Goal: Task Accomplishment & Management: Use online tool/utility

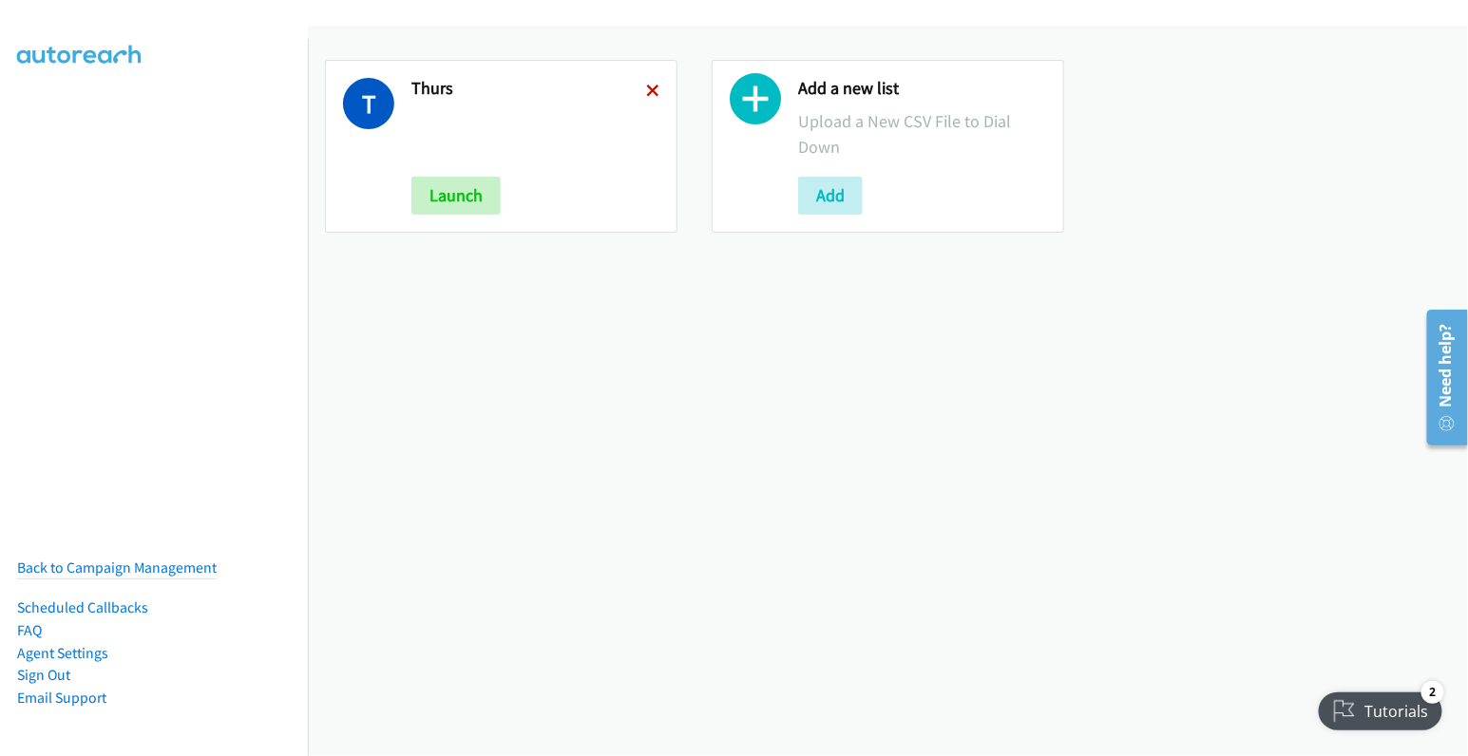
click at [646, 88] on icon at bounding box center [652, 92] width 13 height 13
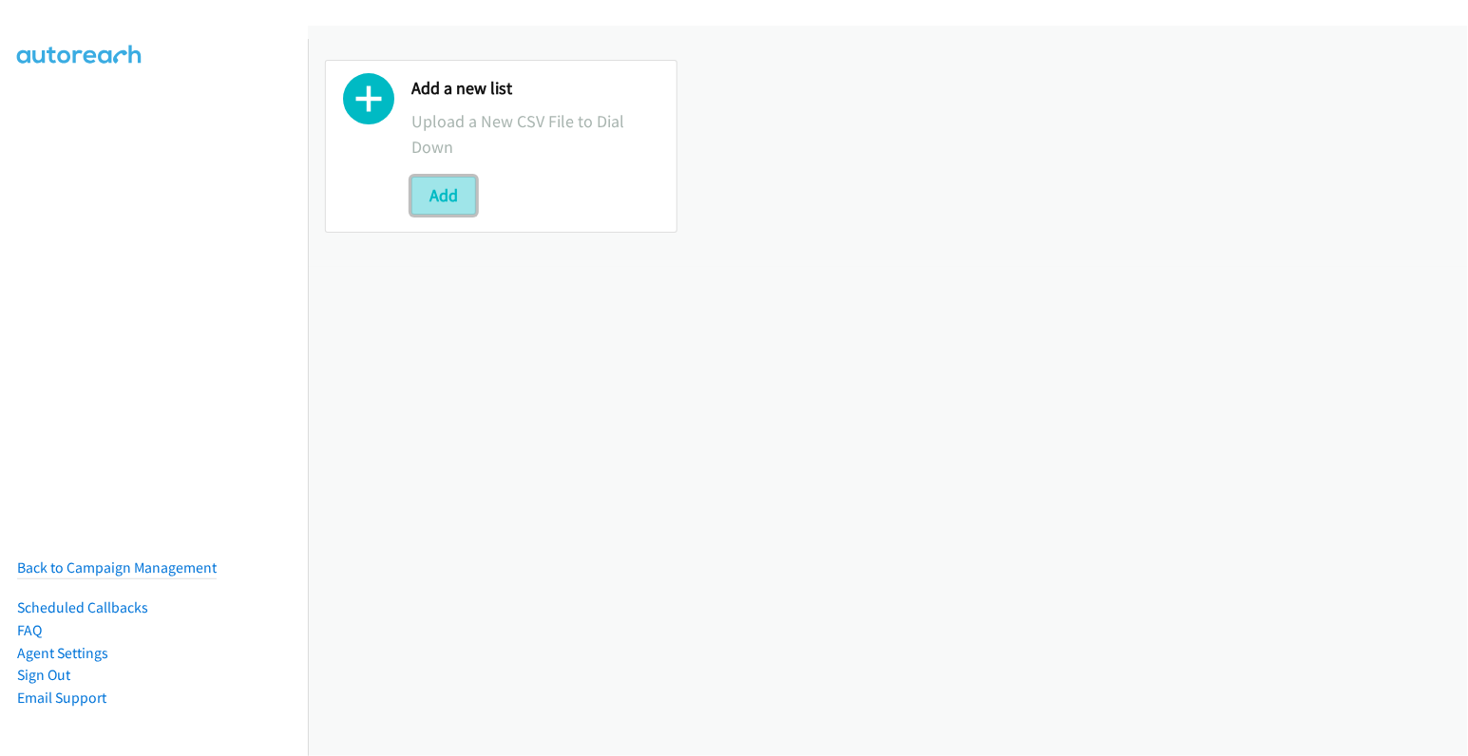
click at [438, 183] on button "Add" at bounding box center [443, 196] width 65 height 38
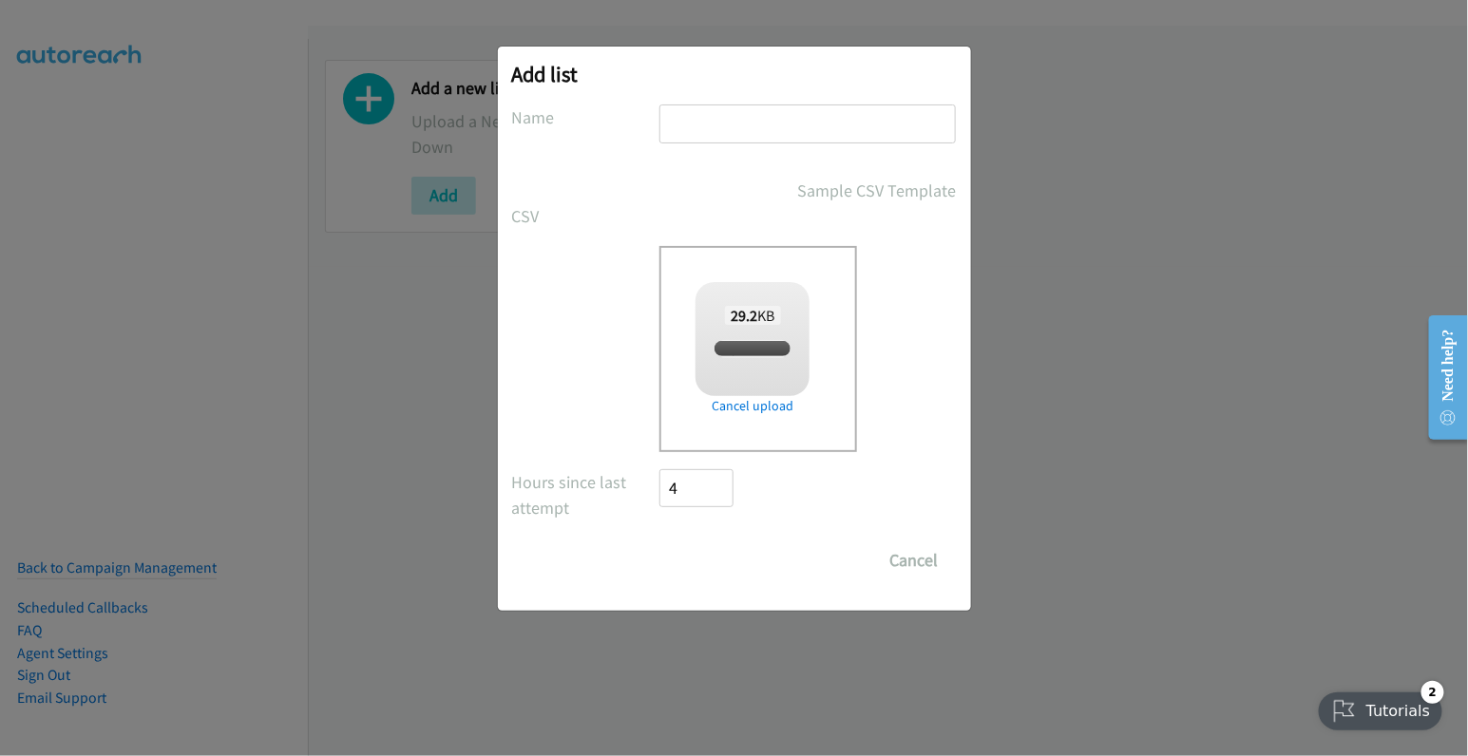
click at [728, 134] on input "text" at bounding box center [808, 124] width 297 height 39
checkbox input "true"
type input "fri"
click at [713, 559] on input "Save List" at bounding box center [710, 561] width 100 height 38
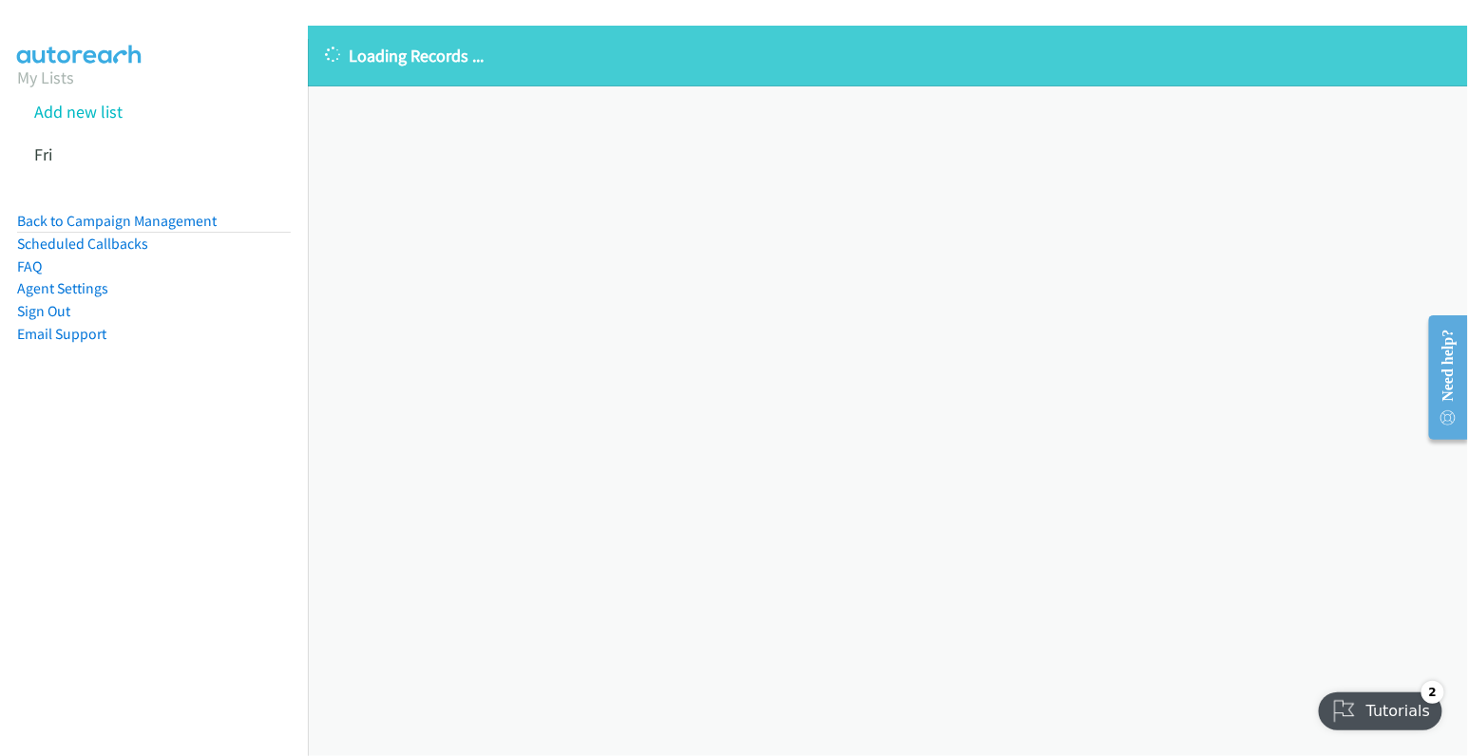
click at [994, 248] on div "Loading Records ... Sorry, something went wrong please try again." at bounding box center [888, 391] width 1160 height 731
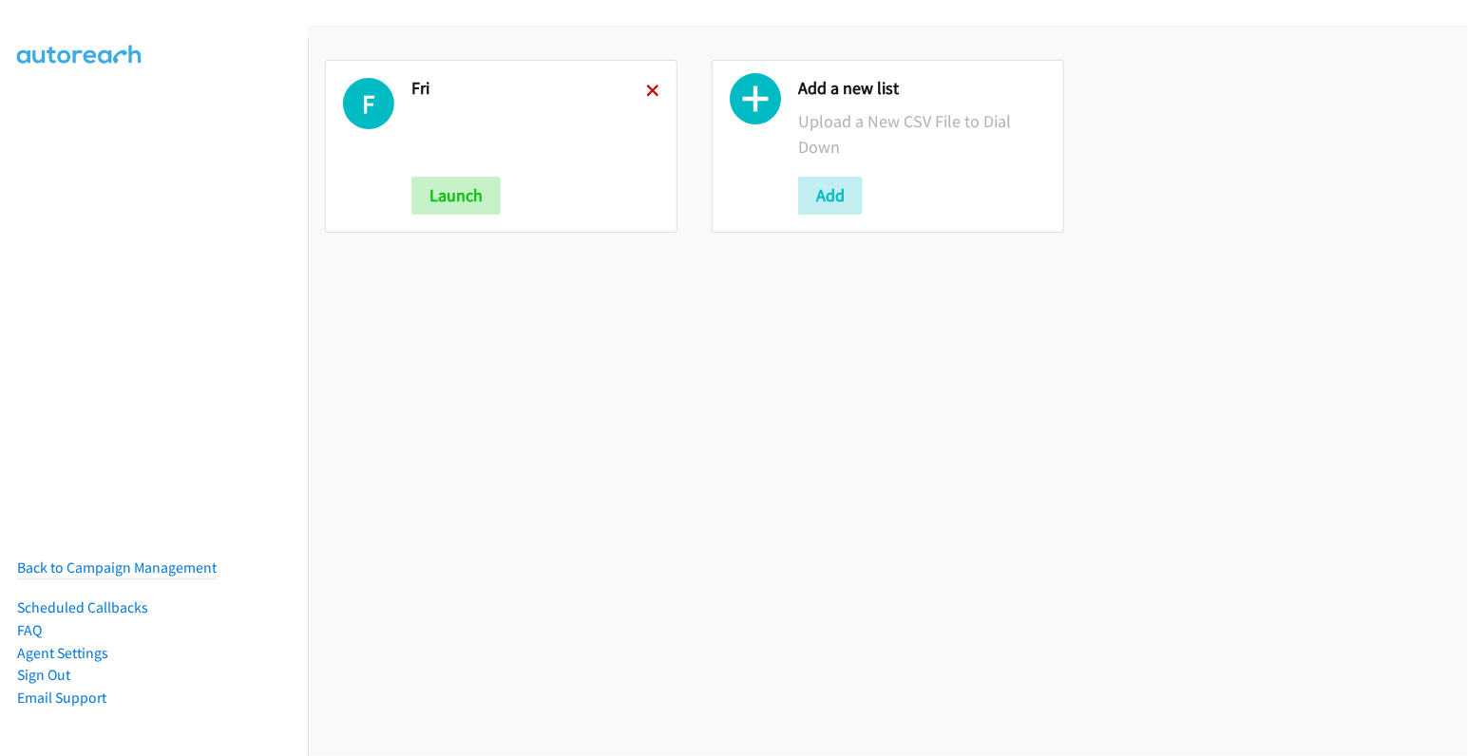
click at [651, 86] on icon at bounding box center [652, 92] width 13 height 13
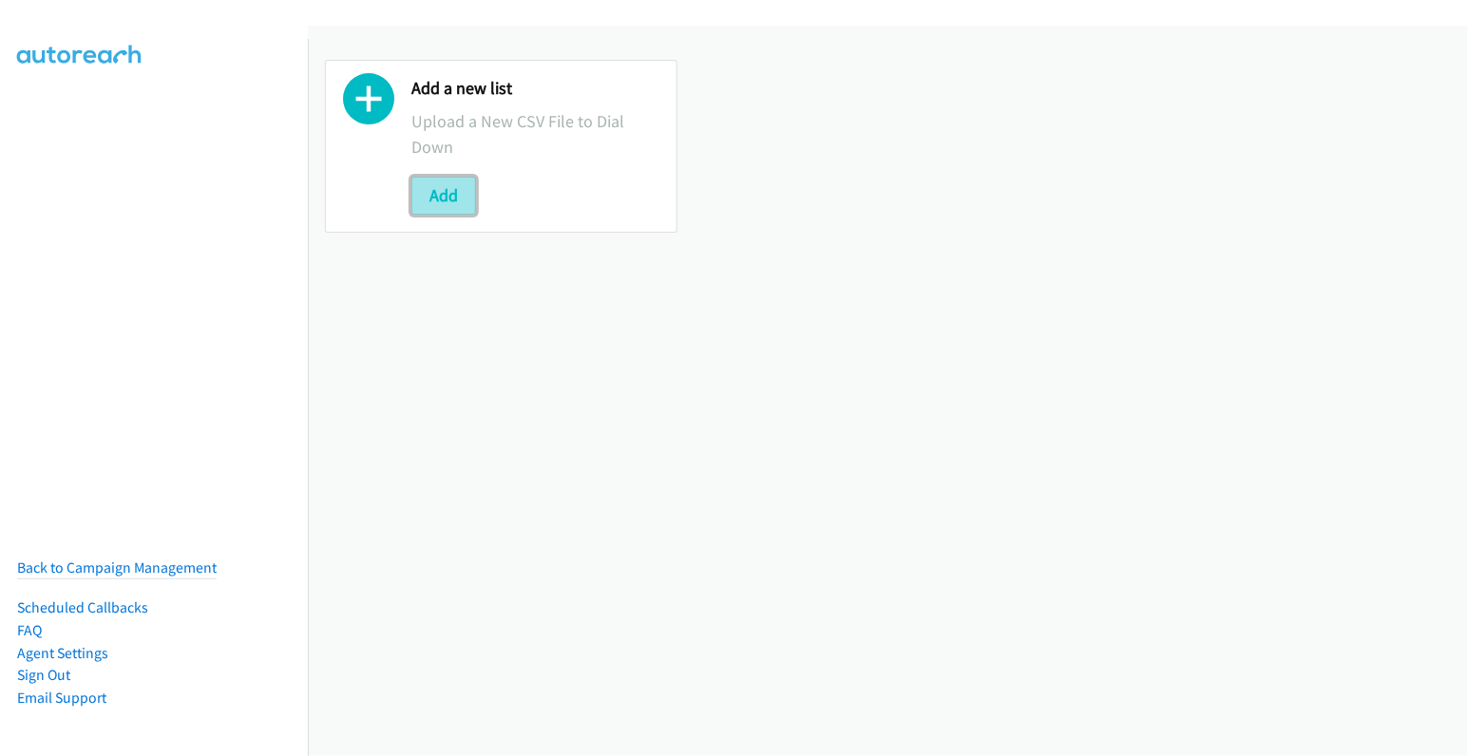
click at [447, 197] on button "Add" at bounding box center [443, 196] width 65 height 38
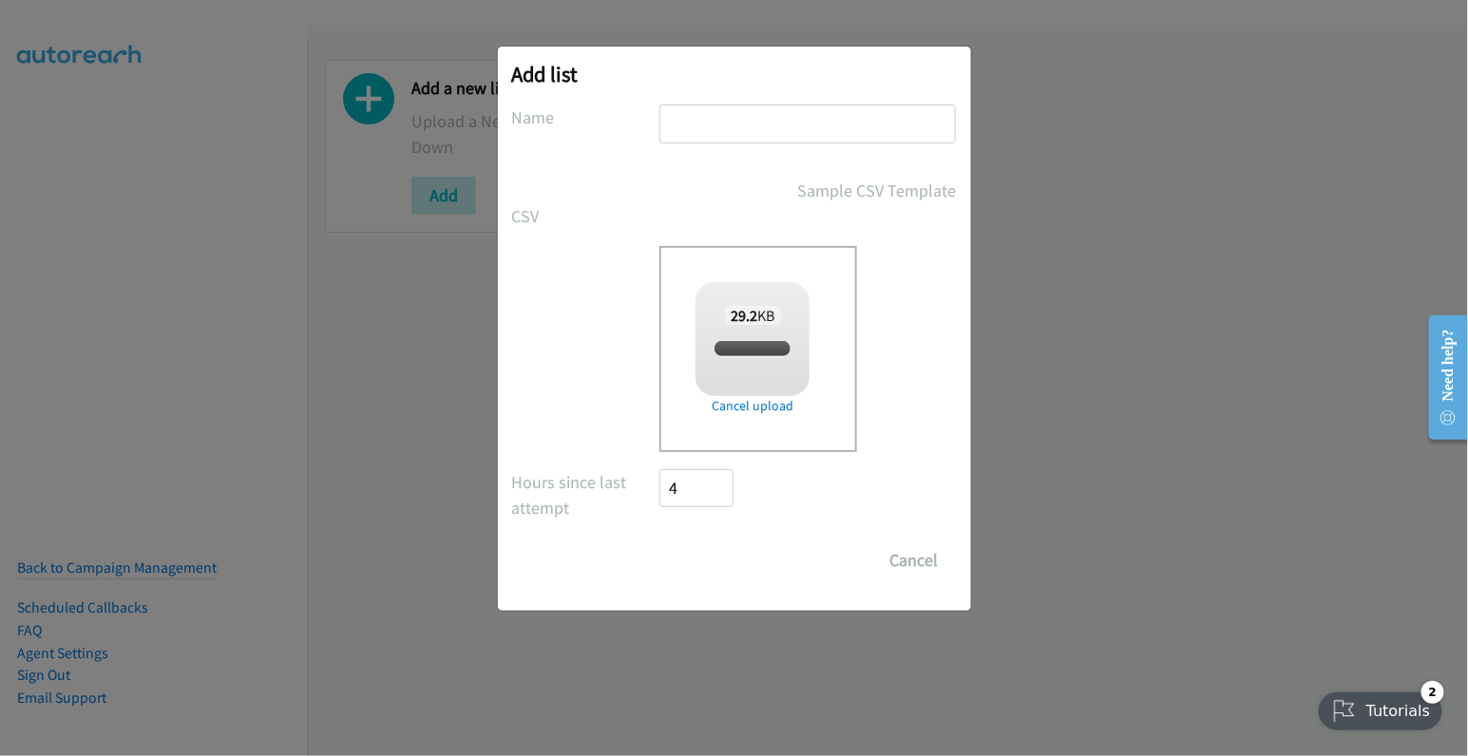
checkbox input "true"
click at [759, 120] on input "text" at bounding box center [808, 124] width 297 height 39
type input "fri"
click at [726, 552] on input "Save List" at bounding box center [710, 561] width 100 height 38
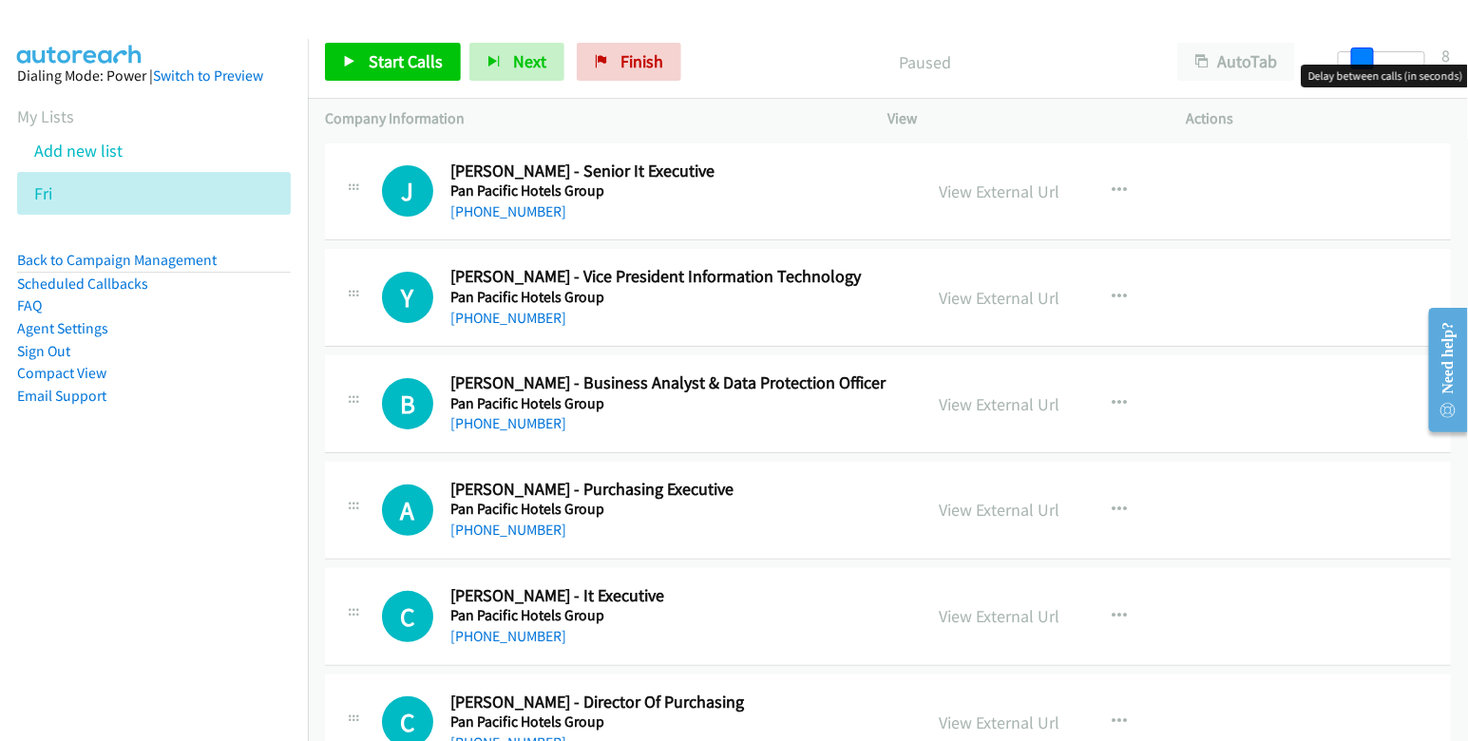
drag, startPoint x: 1340, startPoint y: 60, endPoint x: 1362, endPoint y: 61, distance: 21.9
click at [1362, 61] on span at bounding box center [1362, 59] width 23 height 23
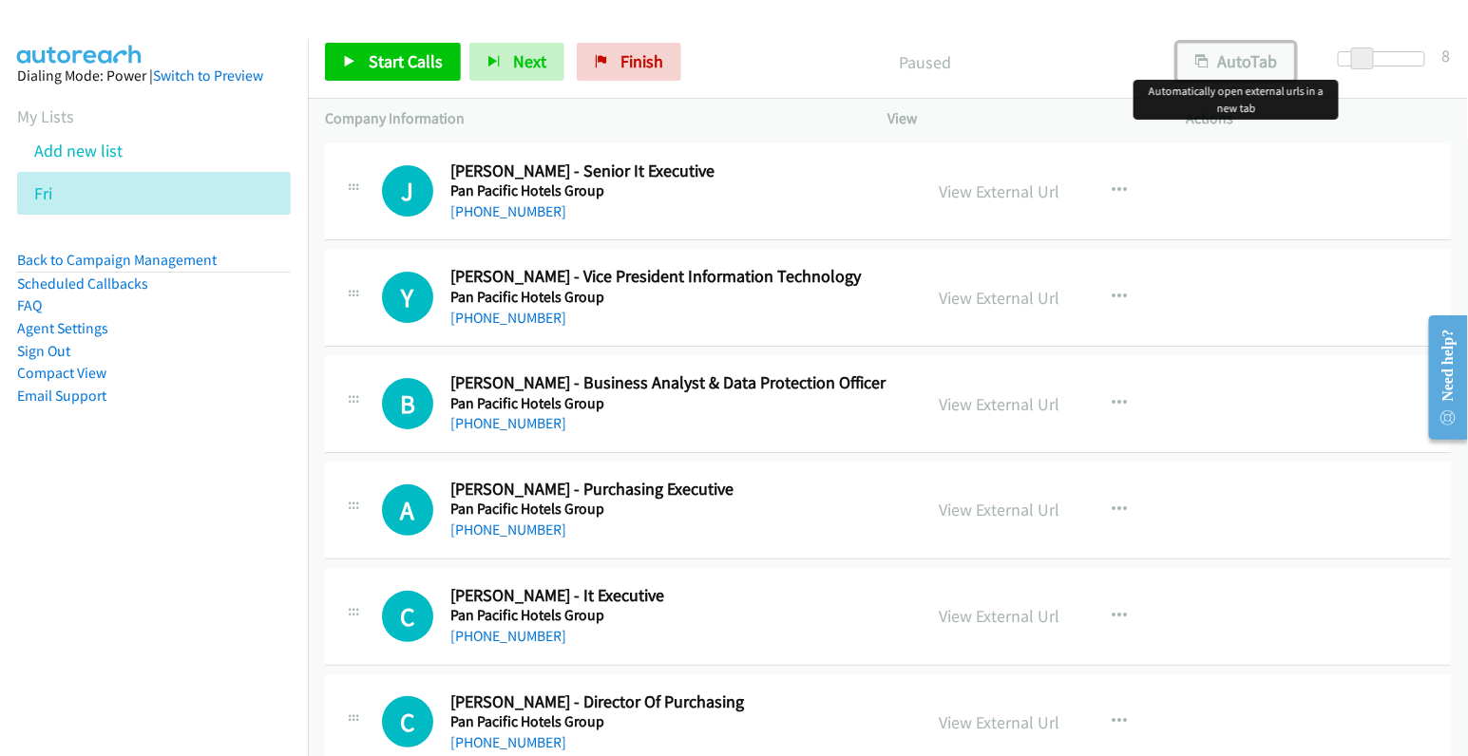
click at [1271, 62] on button "AutoTab" at bounding box center [1236, 62] width 118 height 38
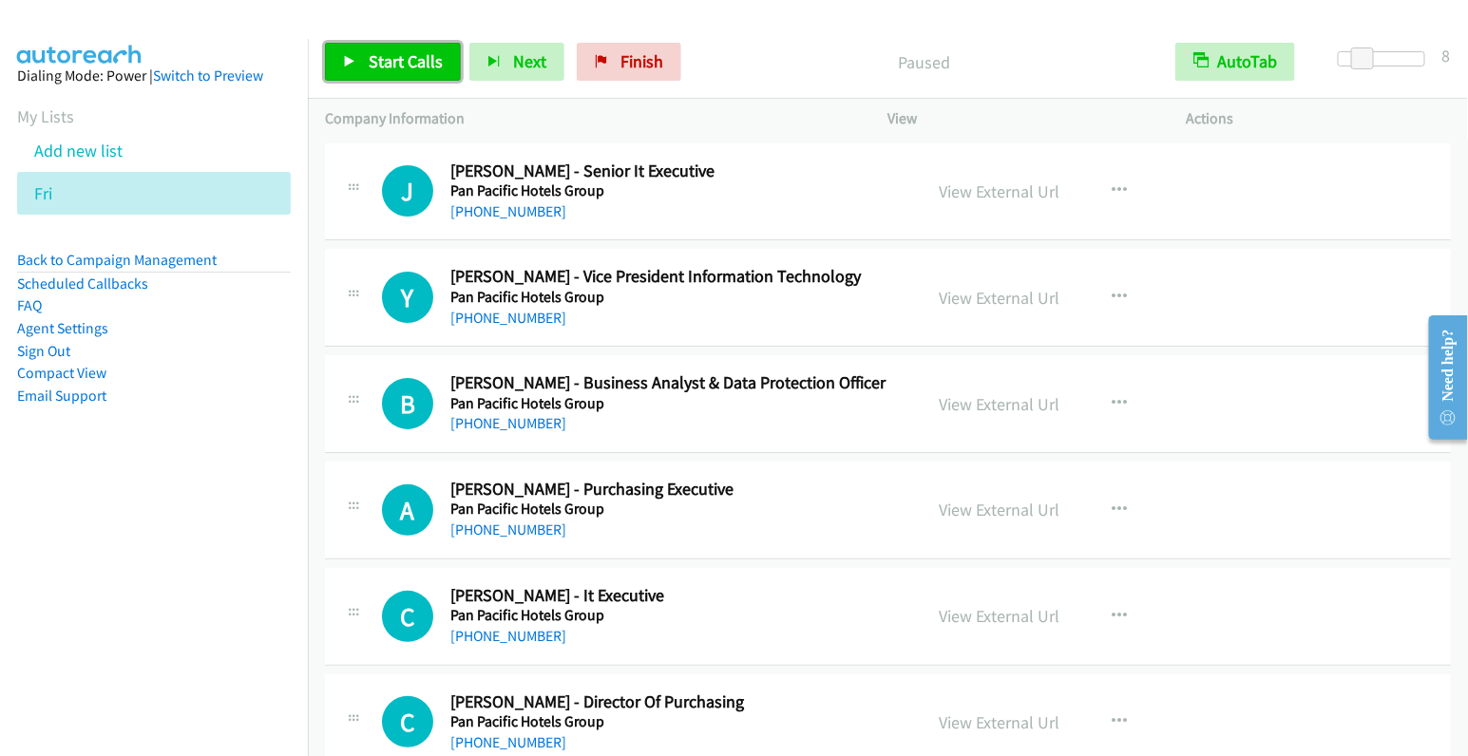
click at [402, 50] on span "Start Calls" at bounding box center [406, 61] width 74 height 22
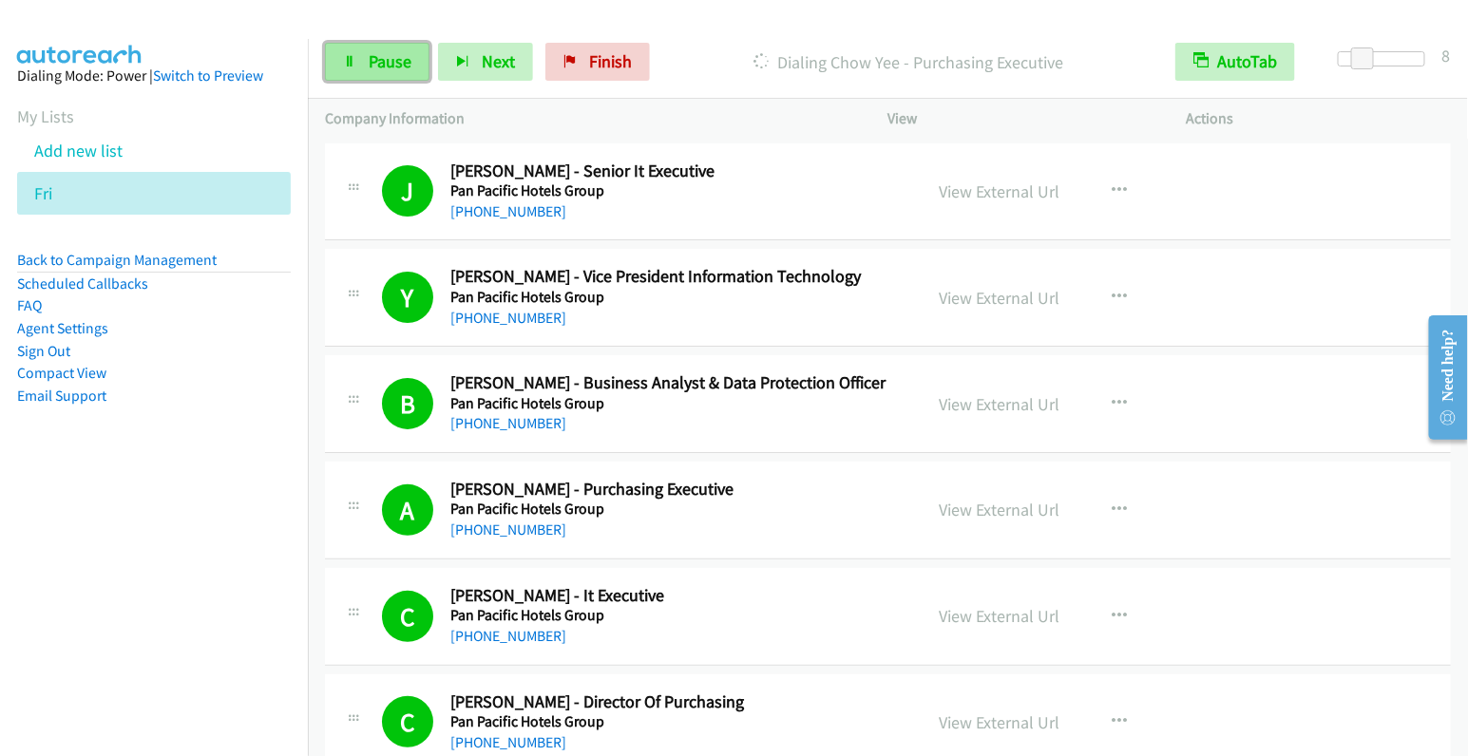
click at [384, 62] on span "Pause" at bounding box center [390, 61] width 43 height 22
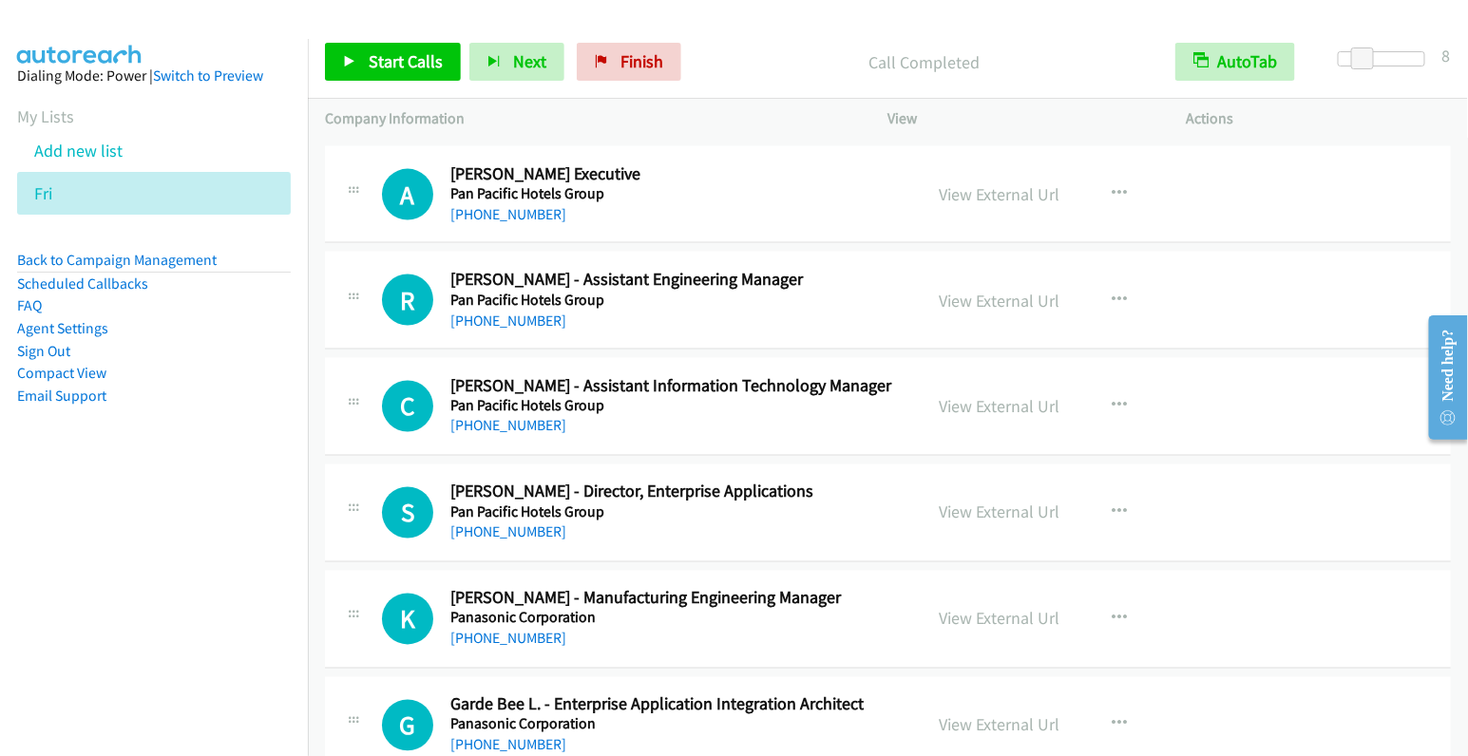
scroll to position [1062, 0]
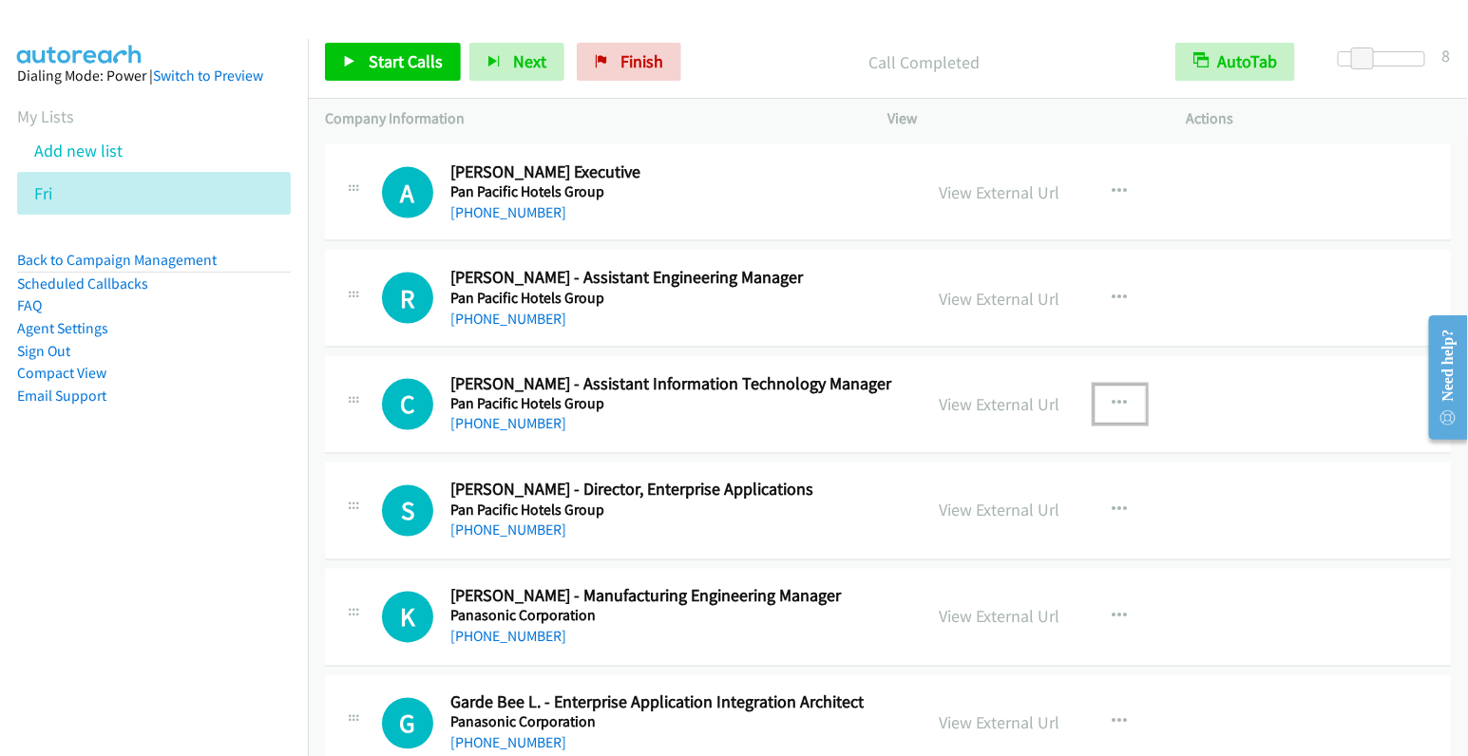
click at [1113, 403] on icon "button" at bounding box center [1120, 404] width 15 height 15
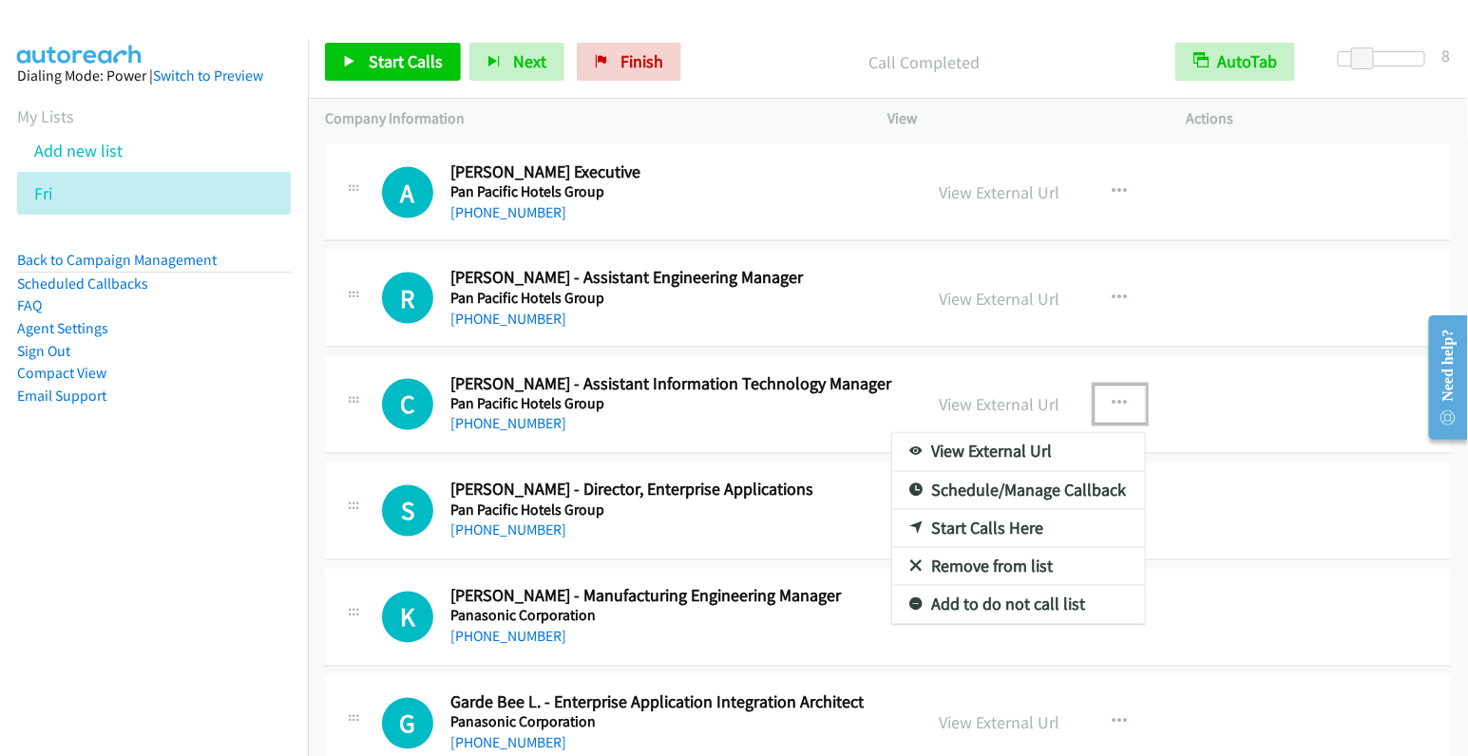
click at [990, 523] on link "Start Calls Here" at bounding box center [1018, 529] width 253 height 38
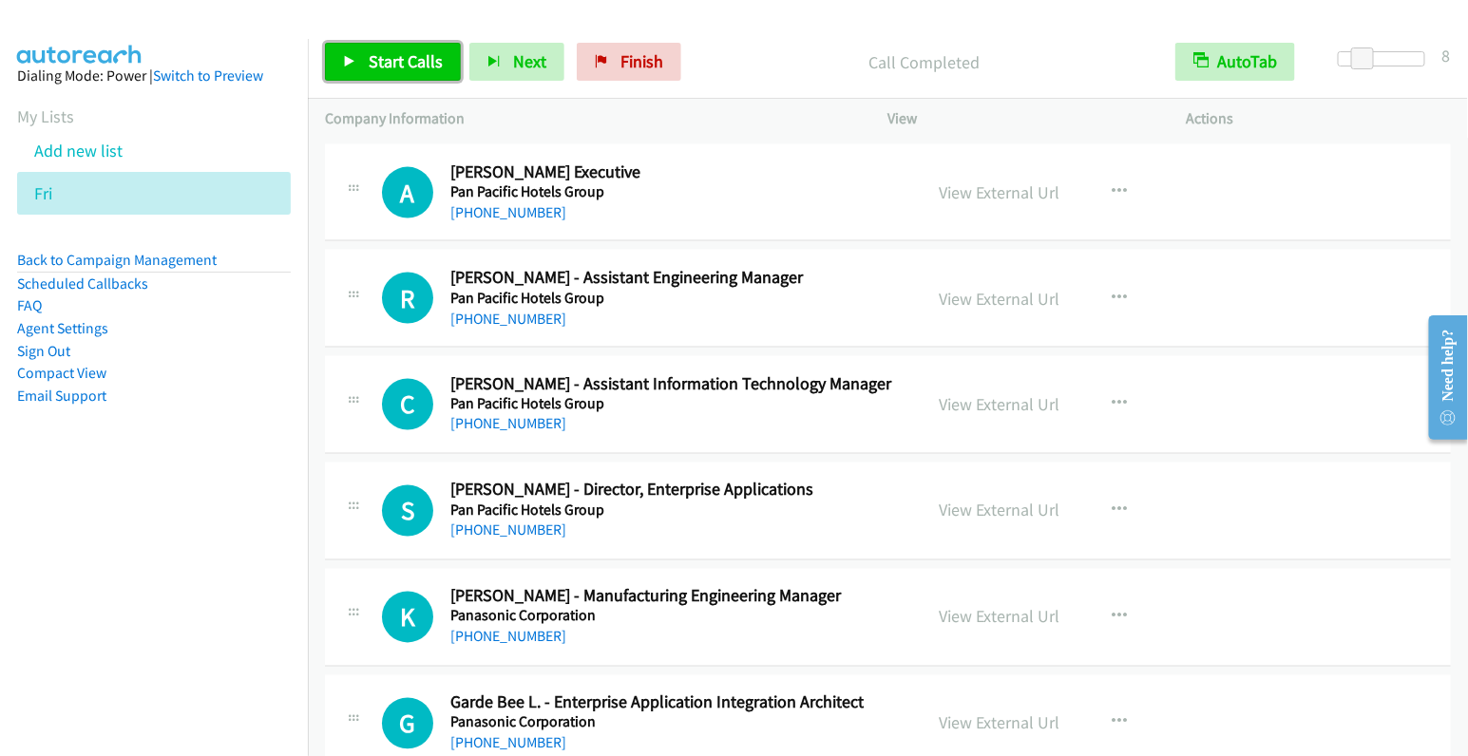
click at [387, 56] on span "Start Calls" at bounding box center [406, 61] width 74 height 22
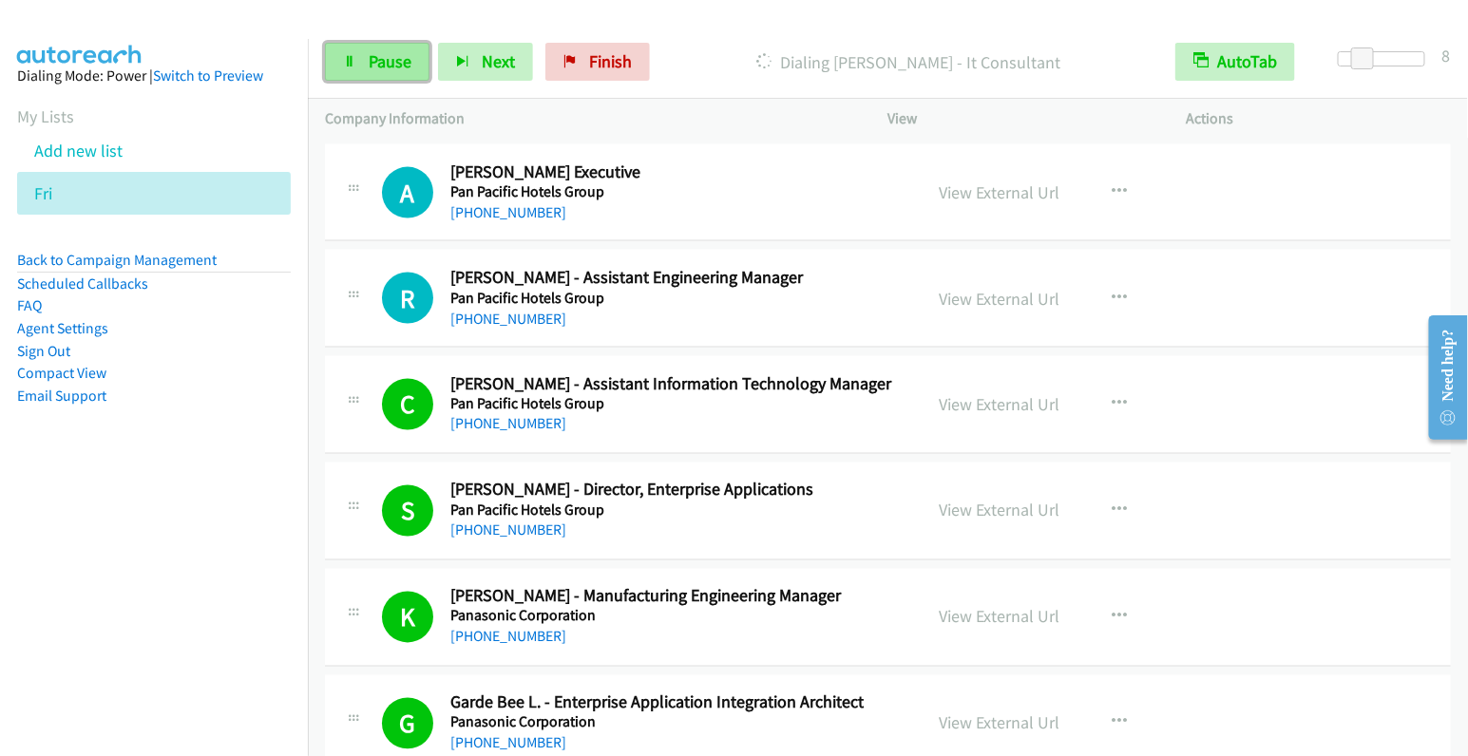
click at [361, 56] on link "Pause" at bounding box center [377, 62] width 105 height 38
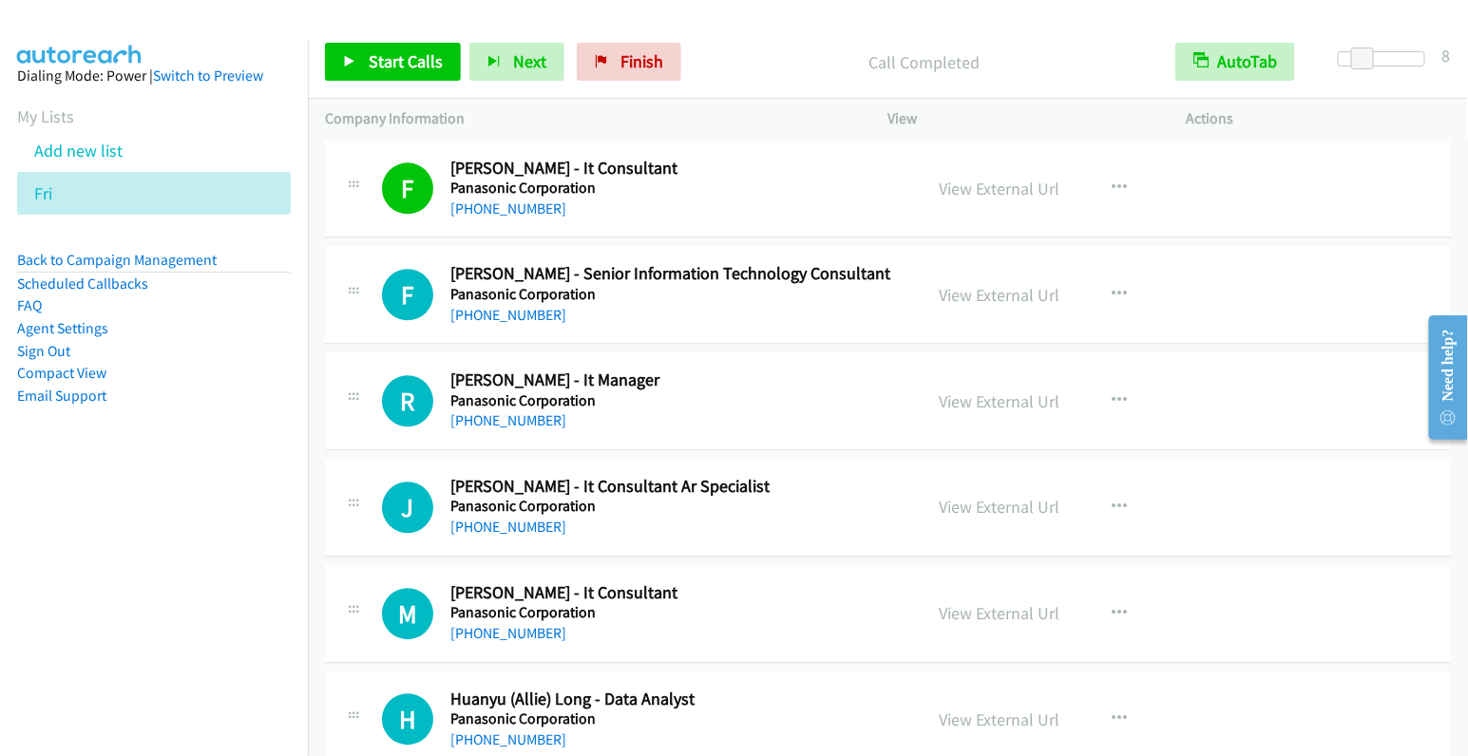
scroll to position [1706, 0]
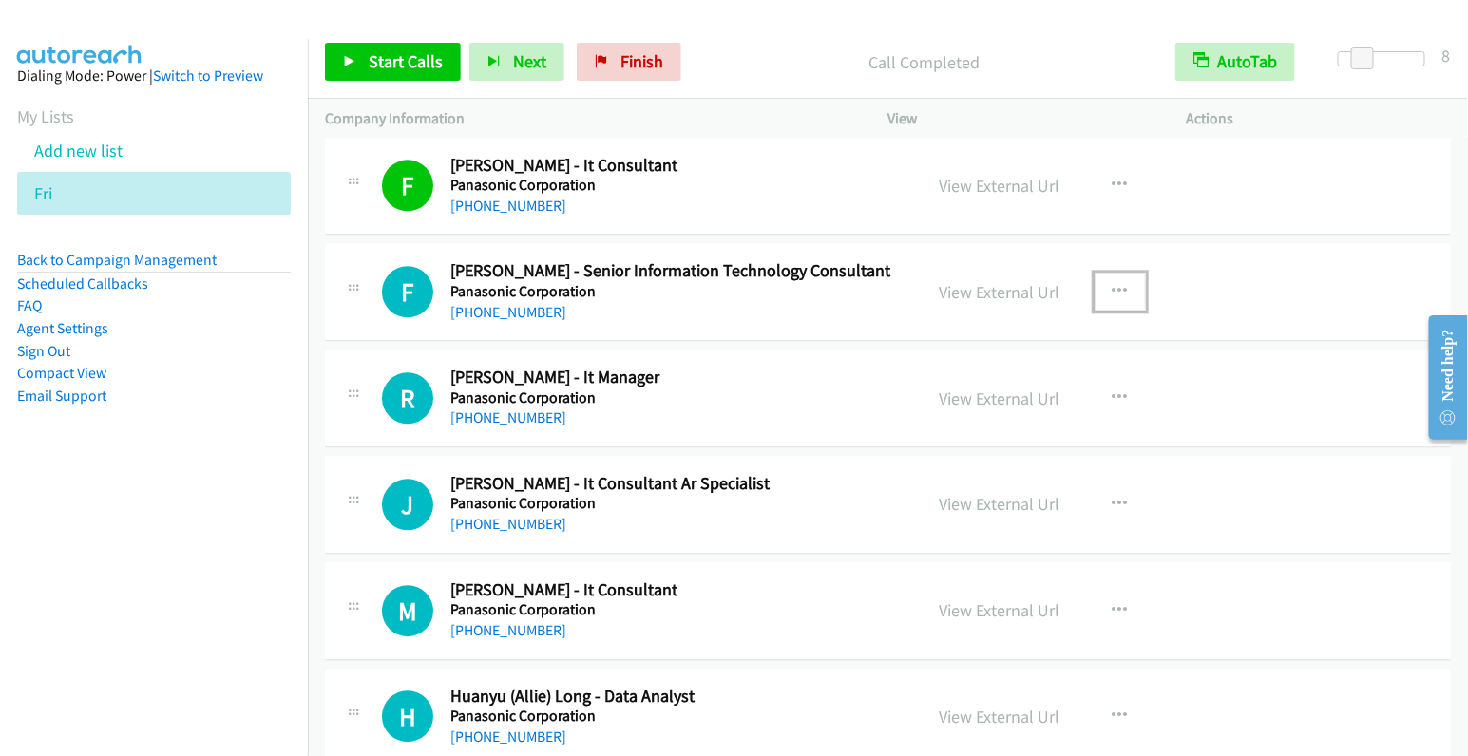
click at [1118, 291] on icon "button" at bounding box center [1120, 291] width 15 height 15
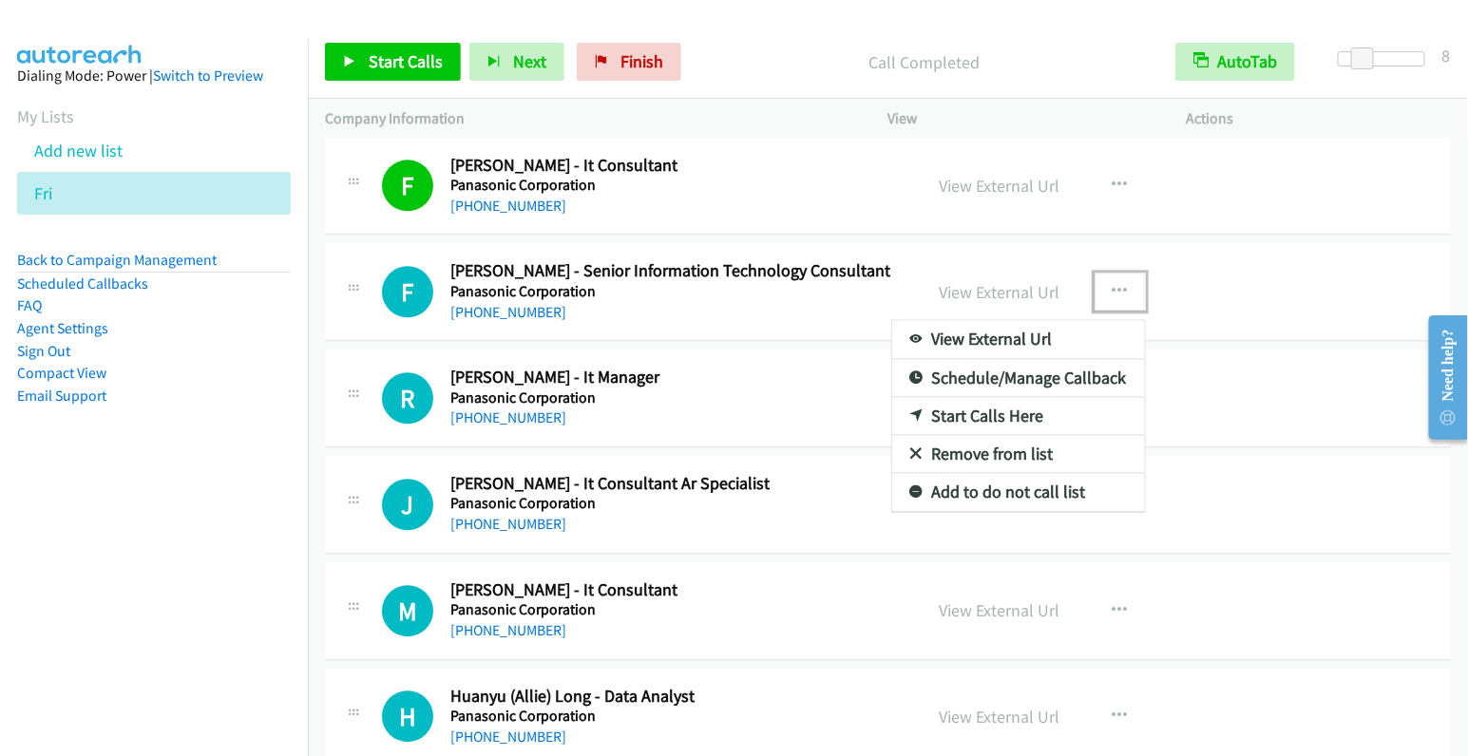
click at [1262, 409] on div at bounding box center [734, 378] width 1468 height 756
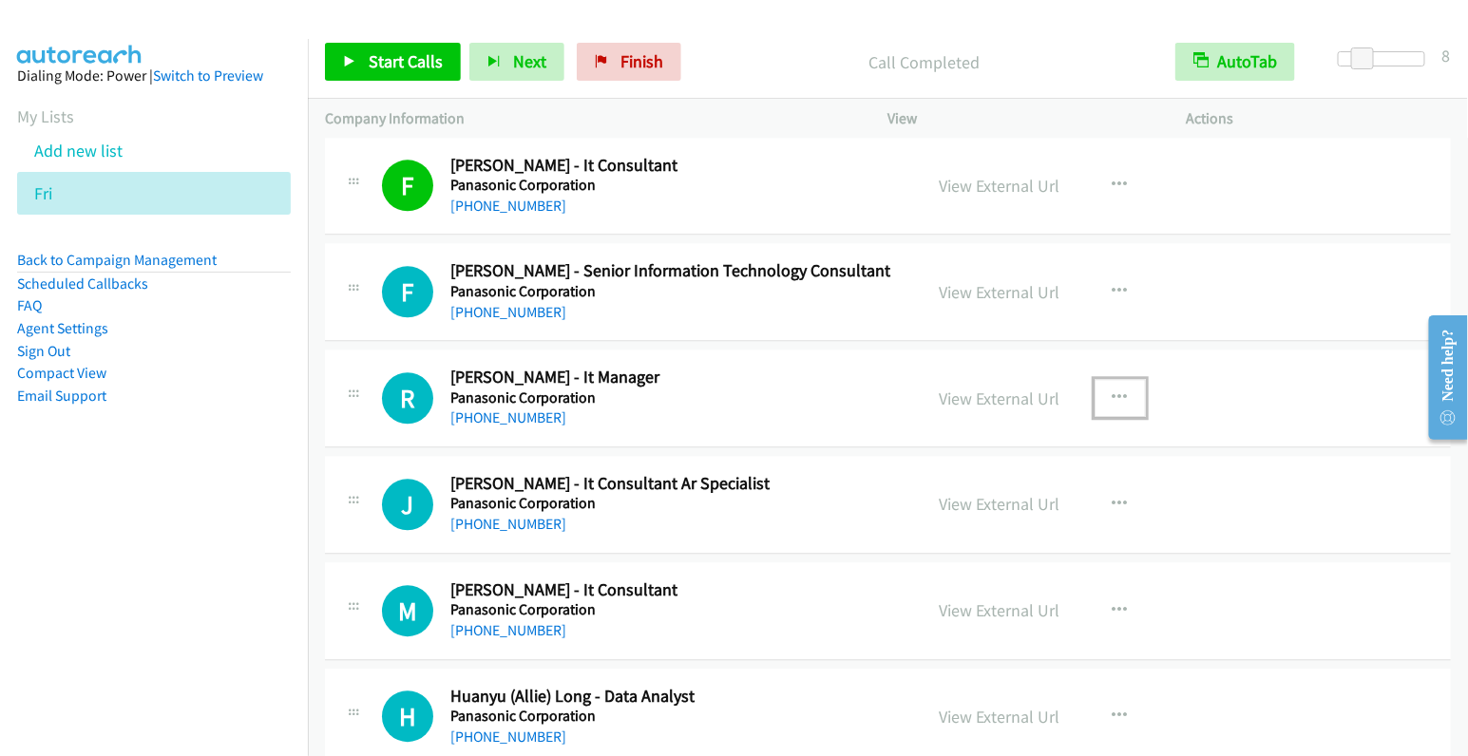
click at [1119, 384] on button "button" at bounding box center [1120, 398] width 51 height 38
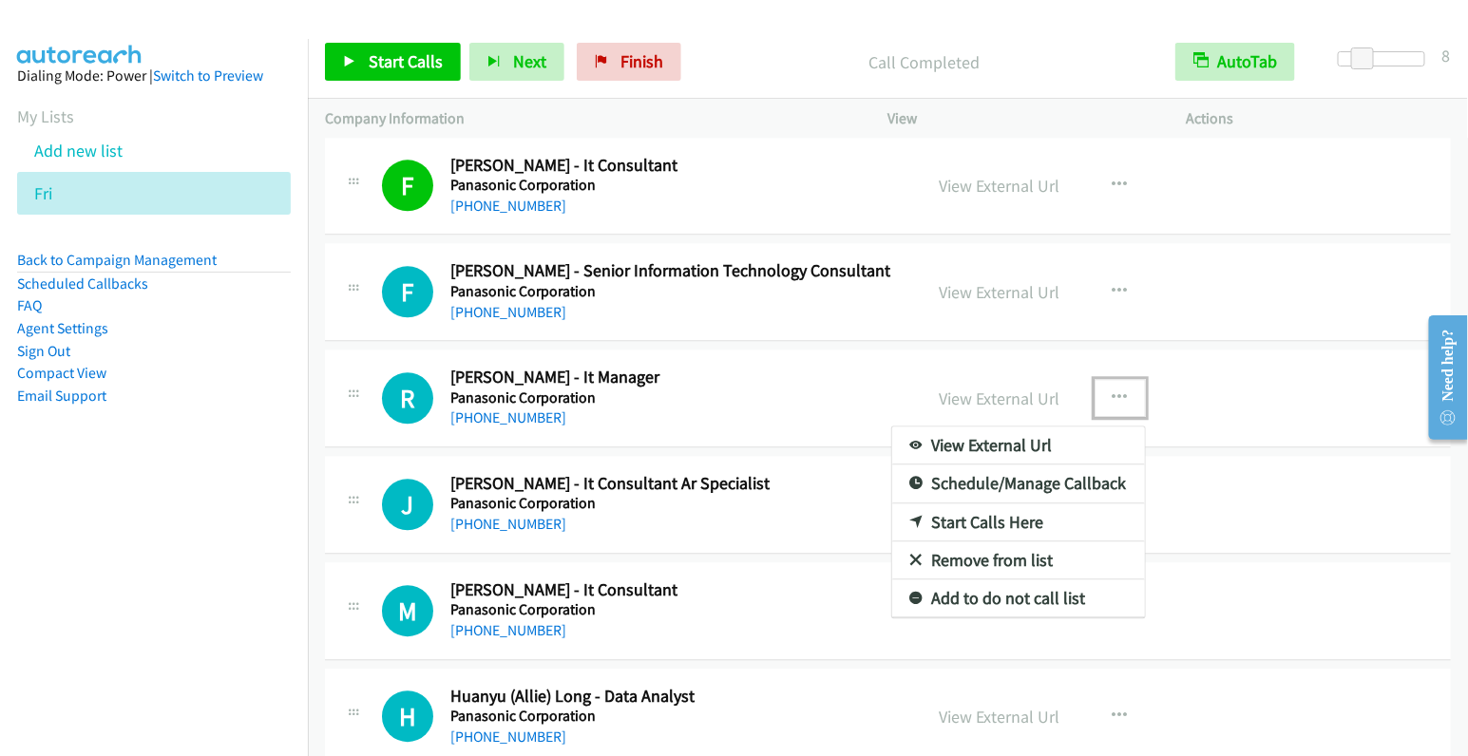
click at [1041, 509] on link "Start Calls Here" at bounding box center [1018, 523] width 253 height 38
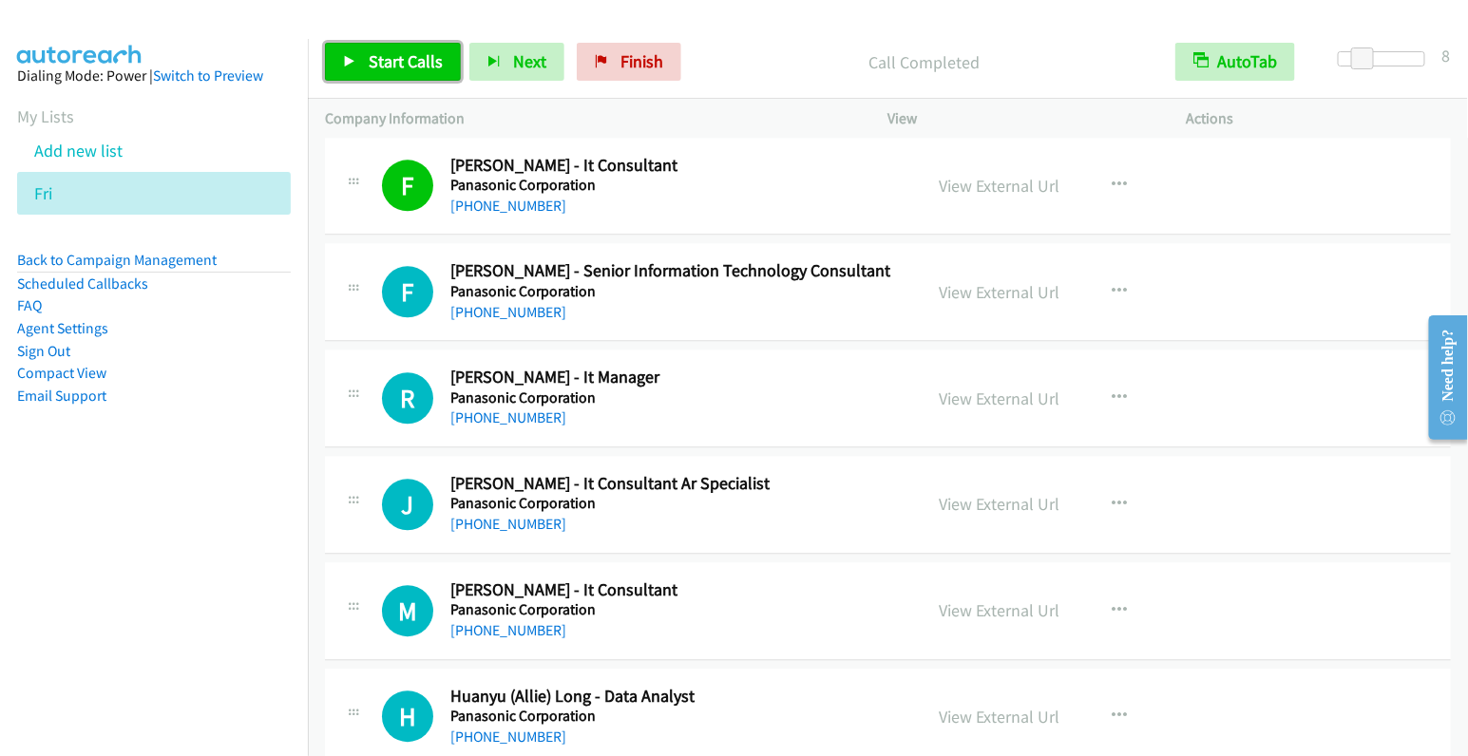
click at [411, 58] on span "Start Calls" at bounding box center [406, 61] width 74 height 22
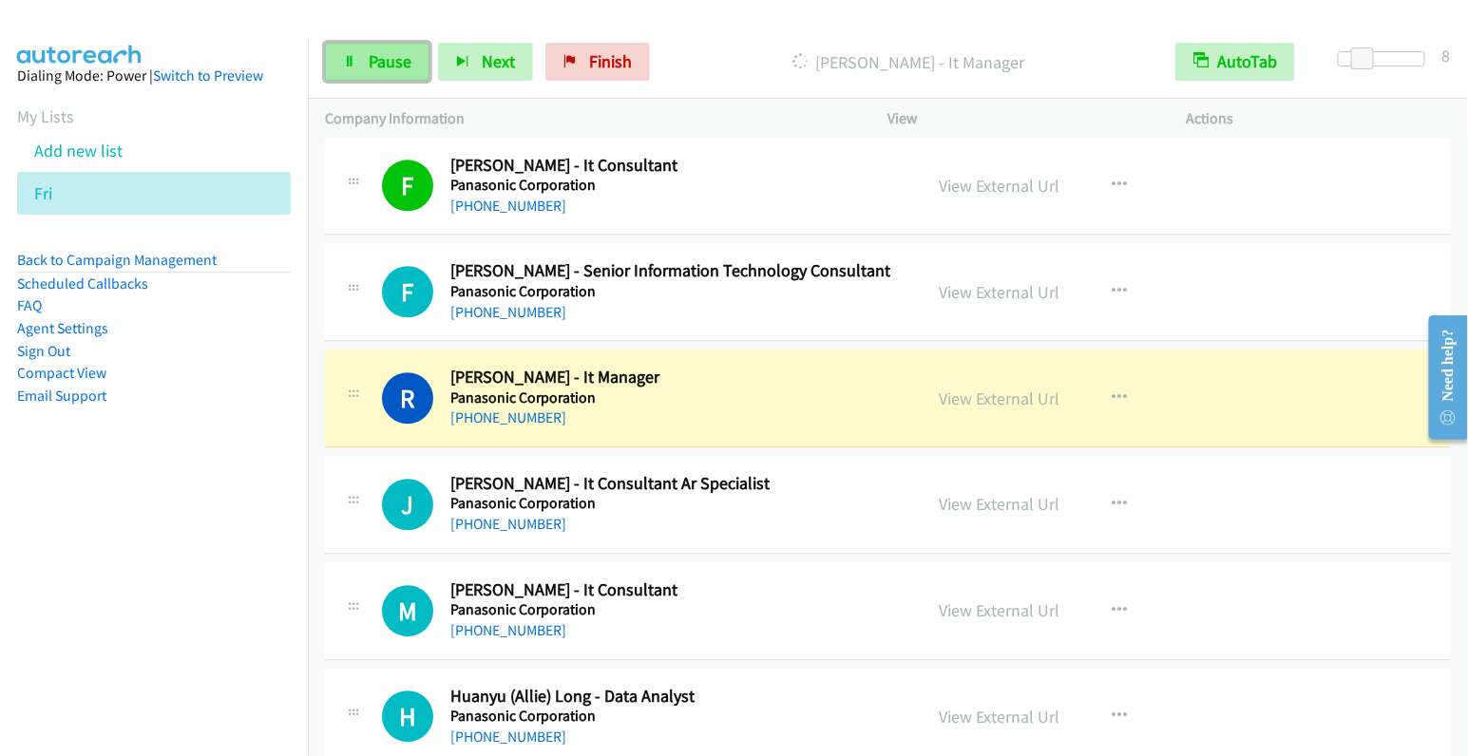
click at [396, 61] on span "Pause" at bounding box center [390, 61] width 43 height 22
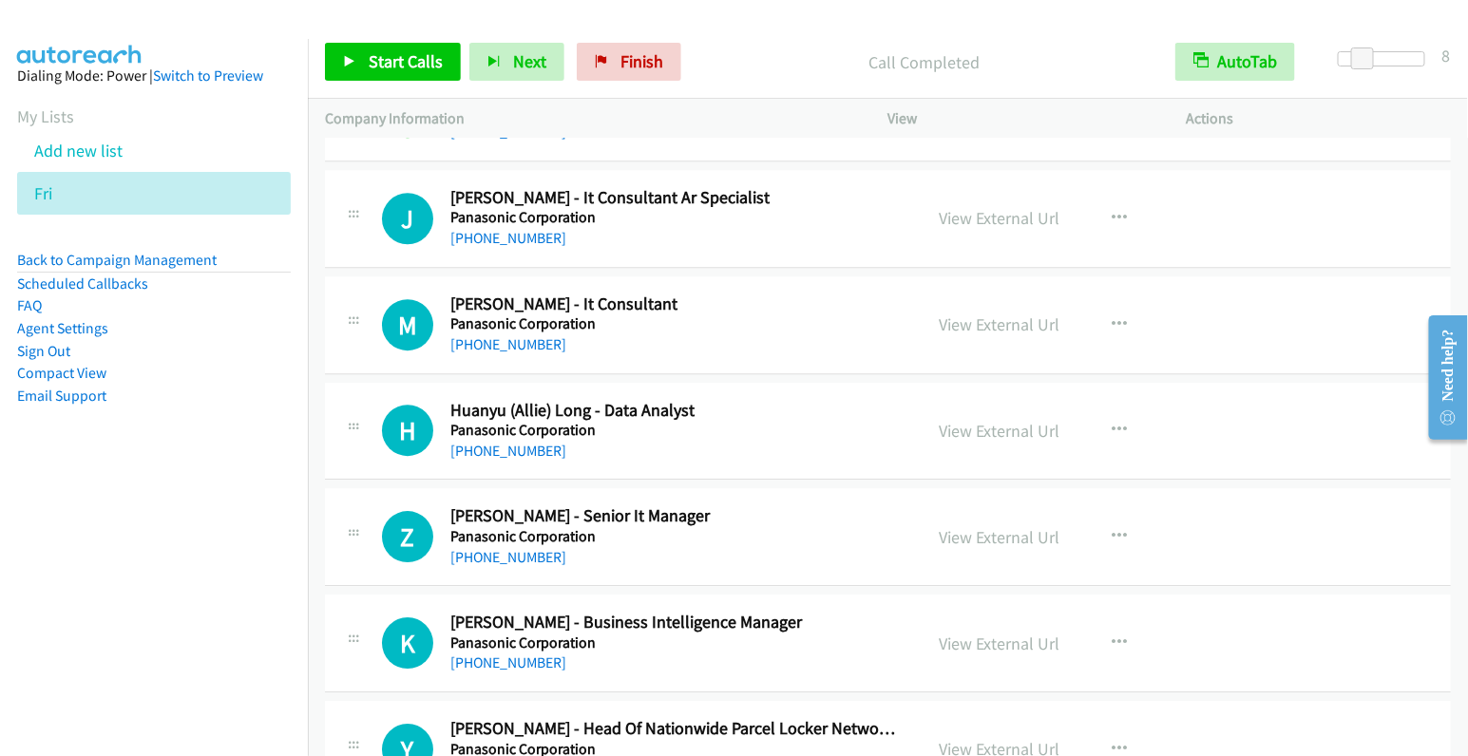
scroll to position [1996, 0]
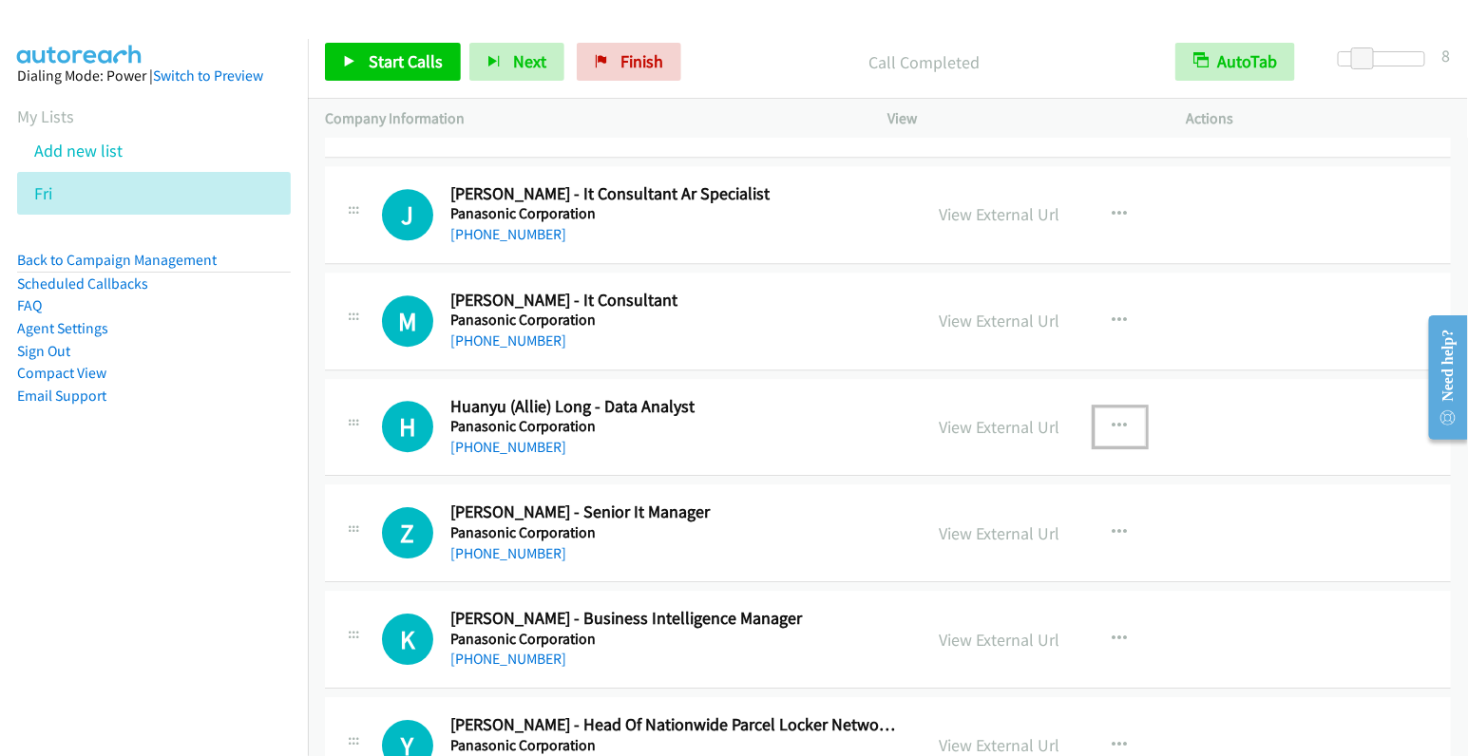
click at [1113, 419] on icon "button" at bounding box center [1120, 426] width 15 height 15
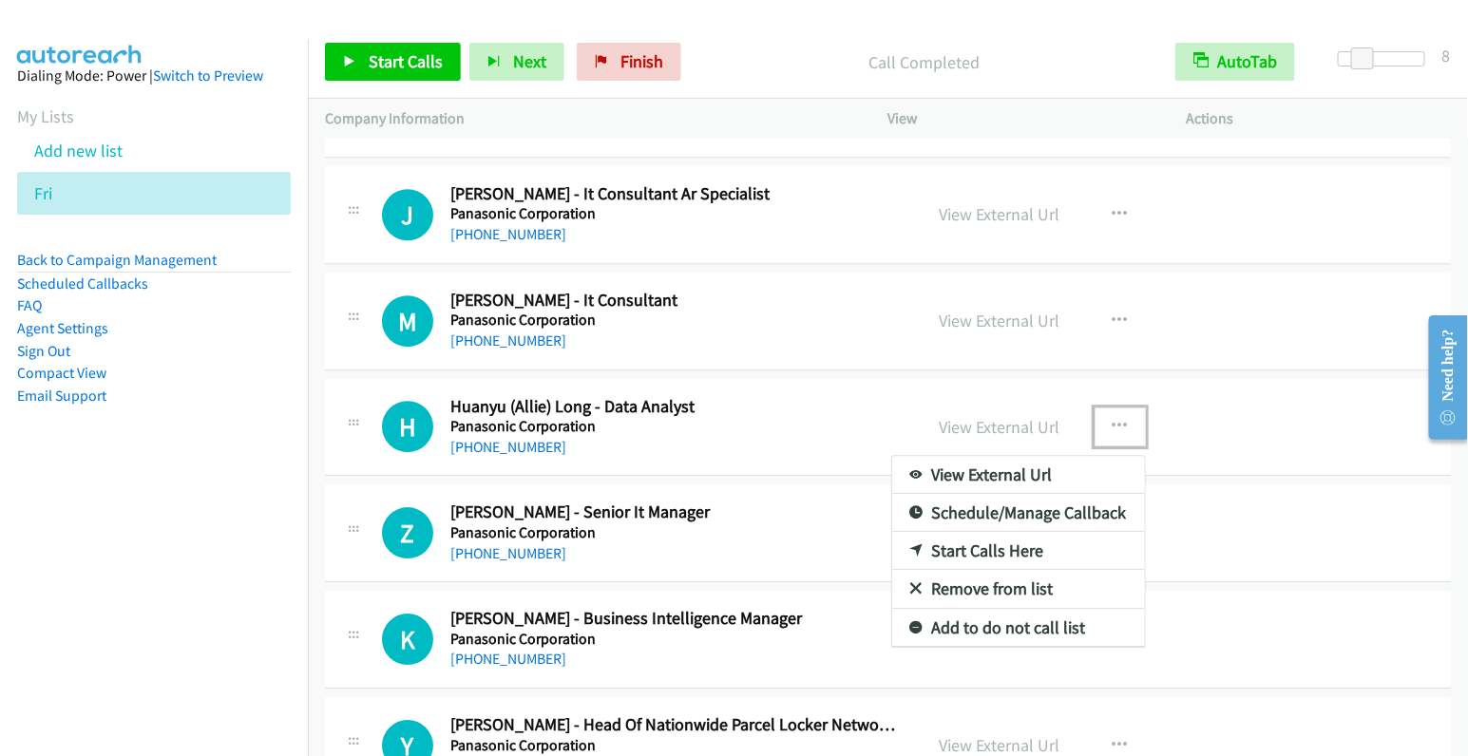
click at [1012, 539] on link "Start Calls Here" at bounding box center [1018, 551] width 253 height 38
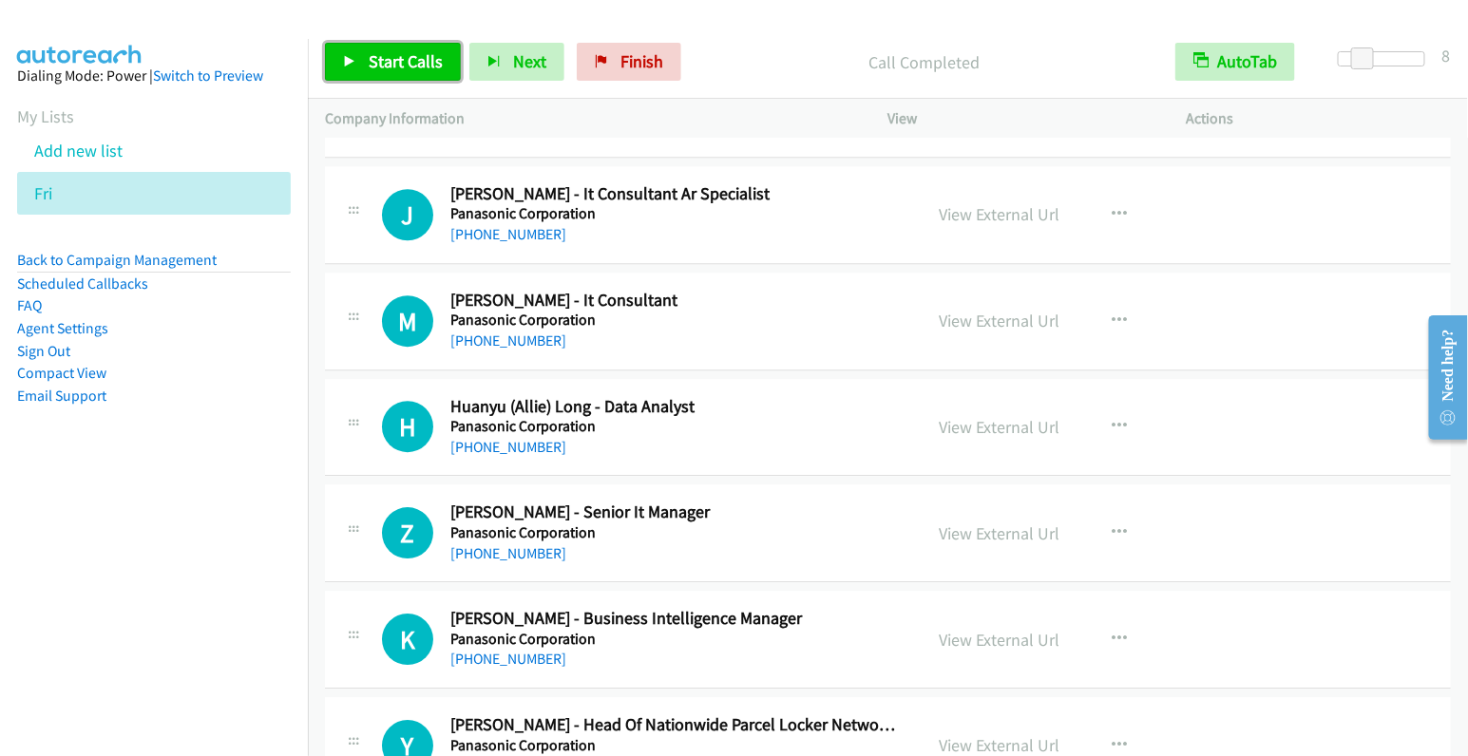
click at [417, 67] on span "Start Calls" at bounding box center [406, 61] width 74 height 22
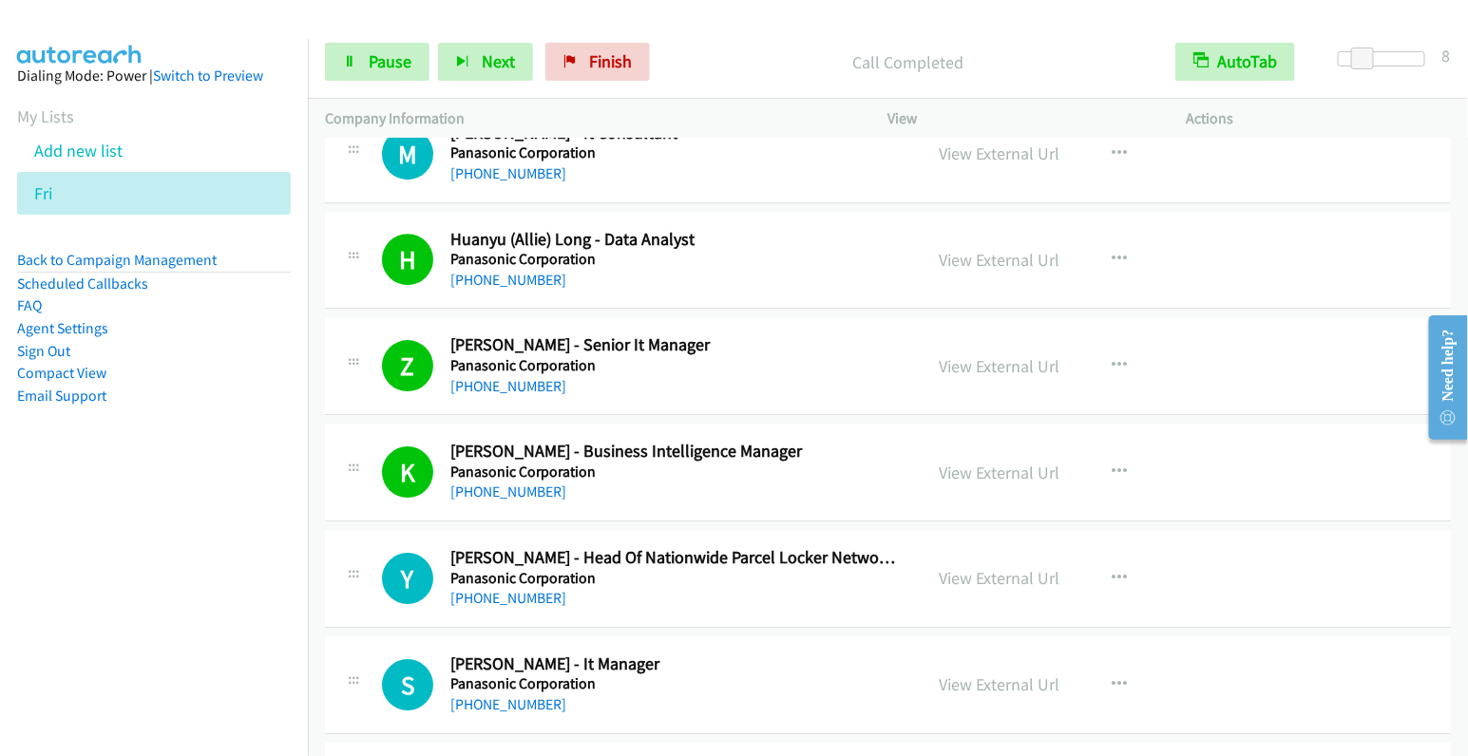
scroll to position [2412, 0]
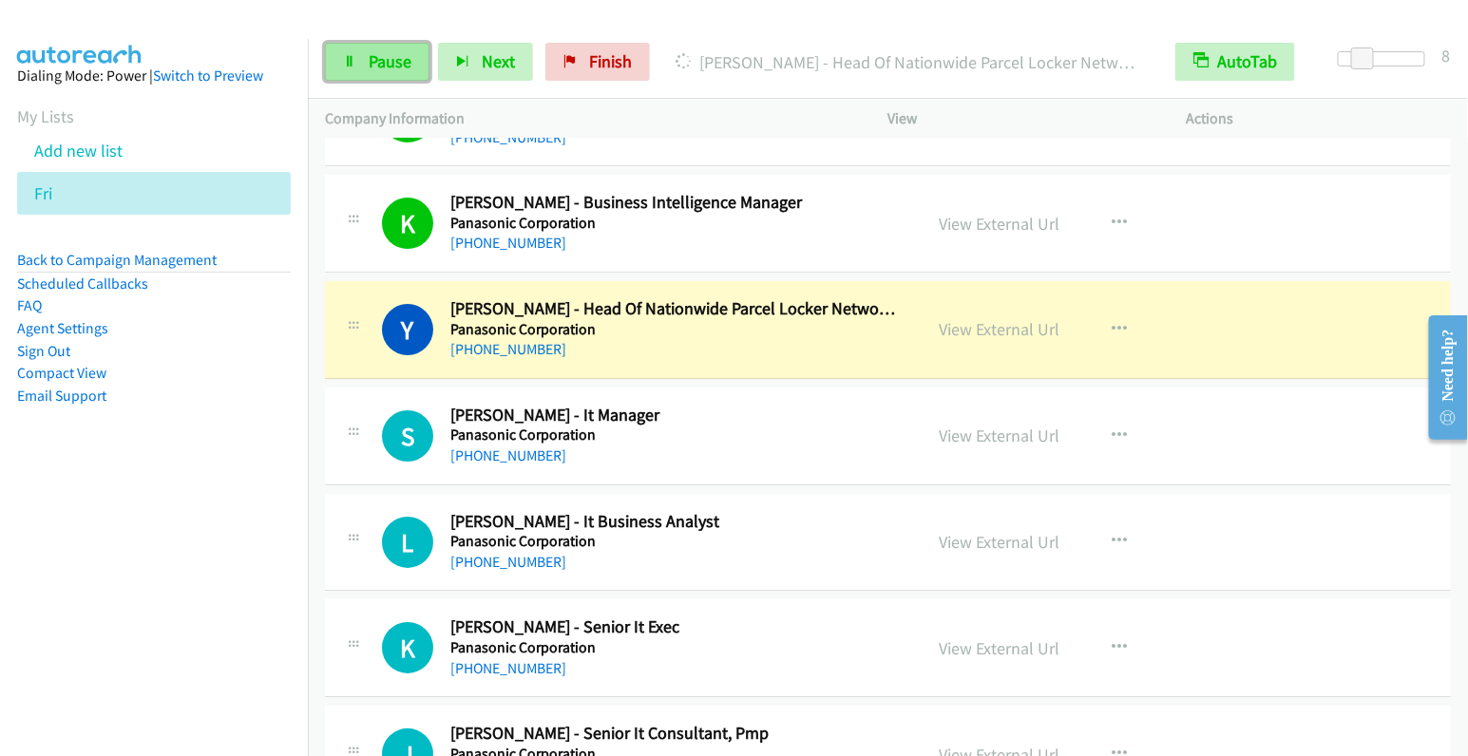
click at [382, 66] on span "Pause" at bounding box center [390, 61] width 43 height 22
